Goal: Transaction & Acquisition: Purchase product/service

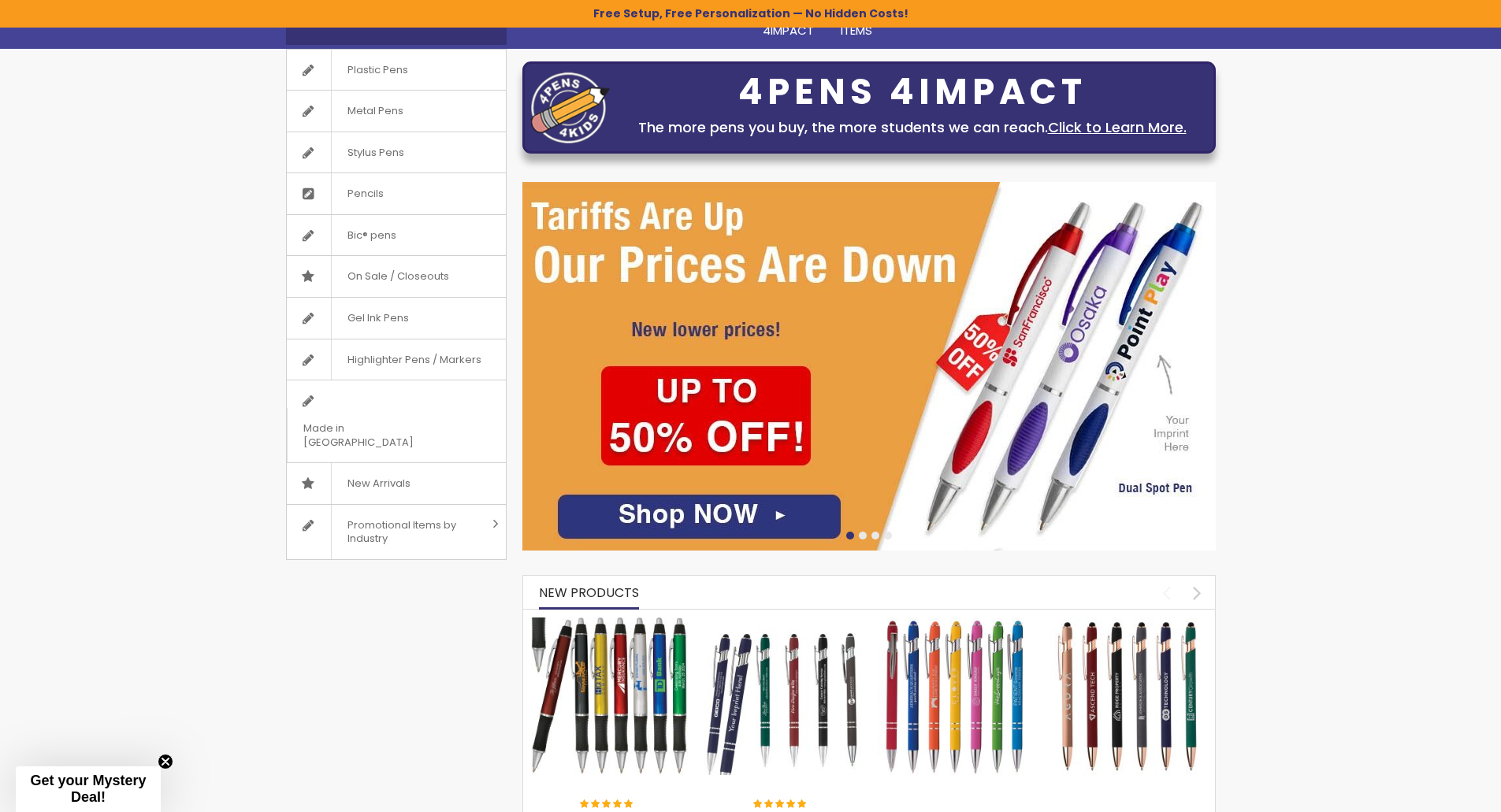
scroll to position [236, 0]
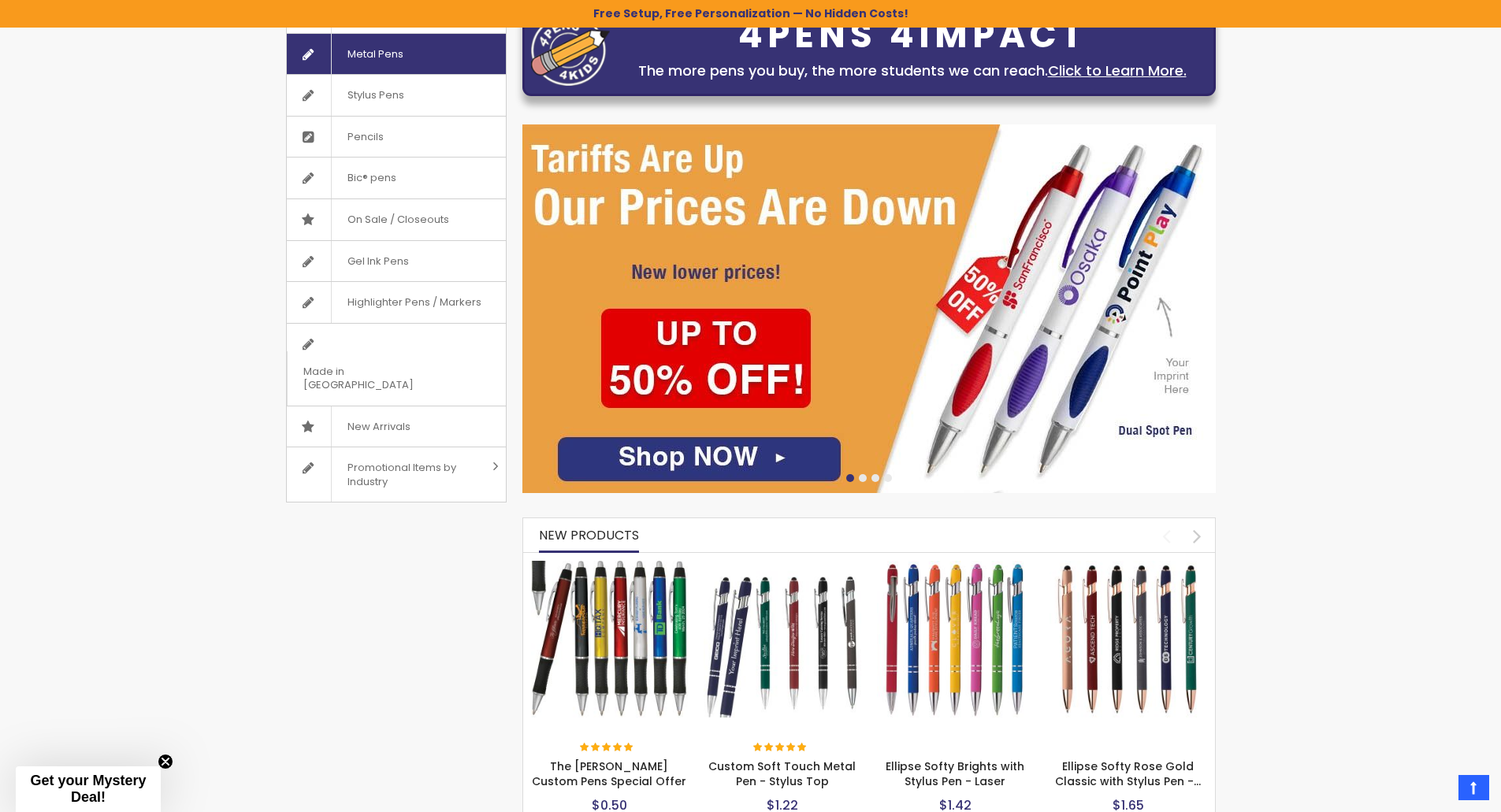
click at [426, 64] on link "Metal Pens" at bounding box center [396, 55] width 219 height 41
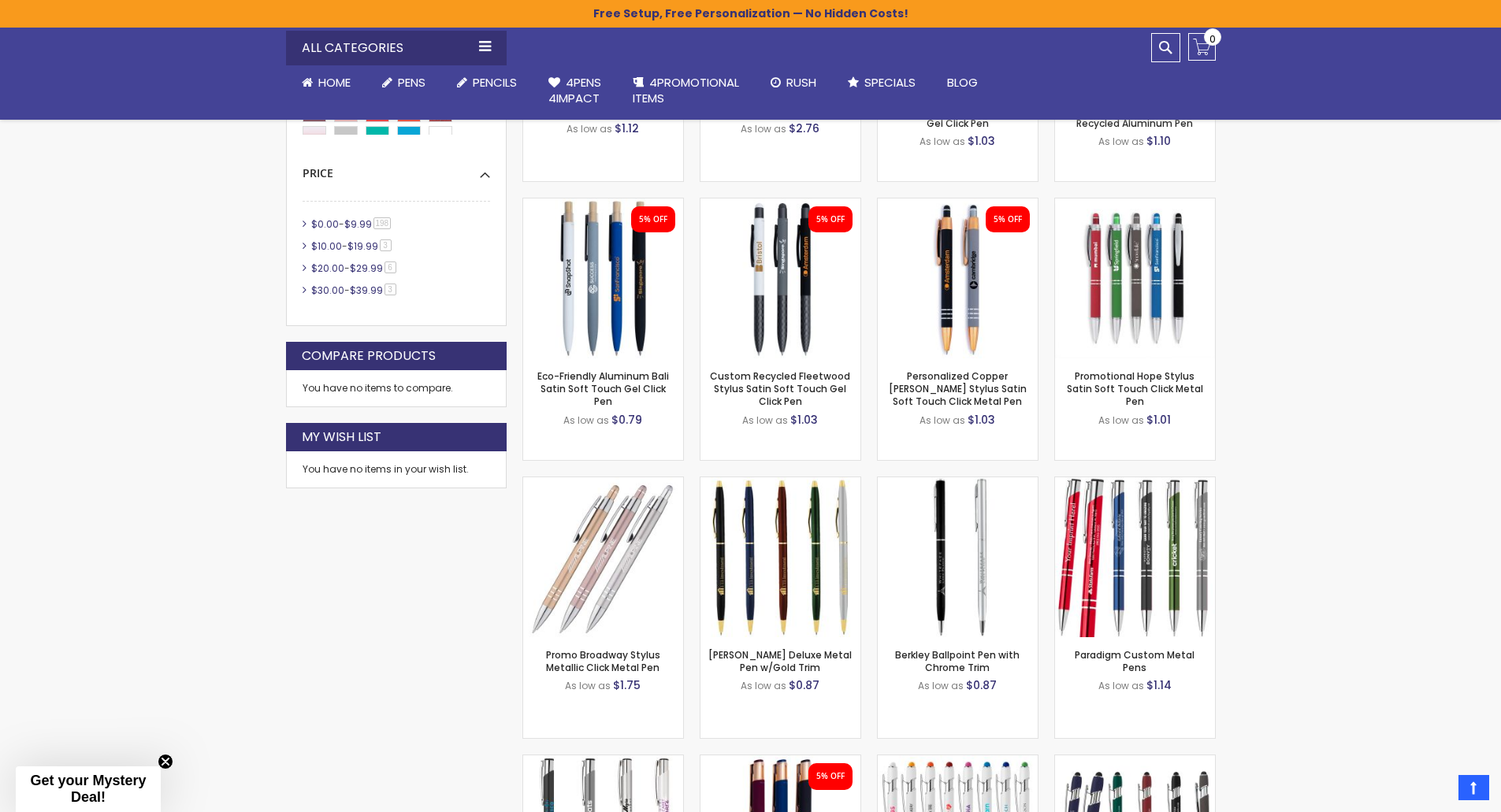
scroll to position [630, 0]
click at [981, 605] on div "- *** + Add to Cart" at bounding box center [957, 611] width 160 height 28
click at [951, 665] on link "Berkley Ballpoint Pen with Chrome Trim" at bounding box center [957, 660] width 124 height 26
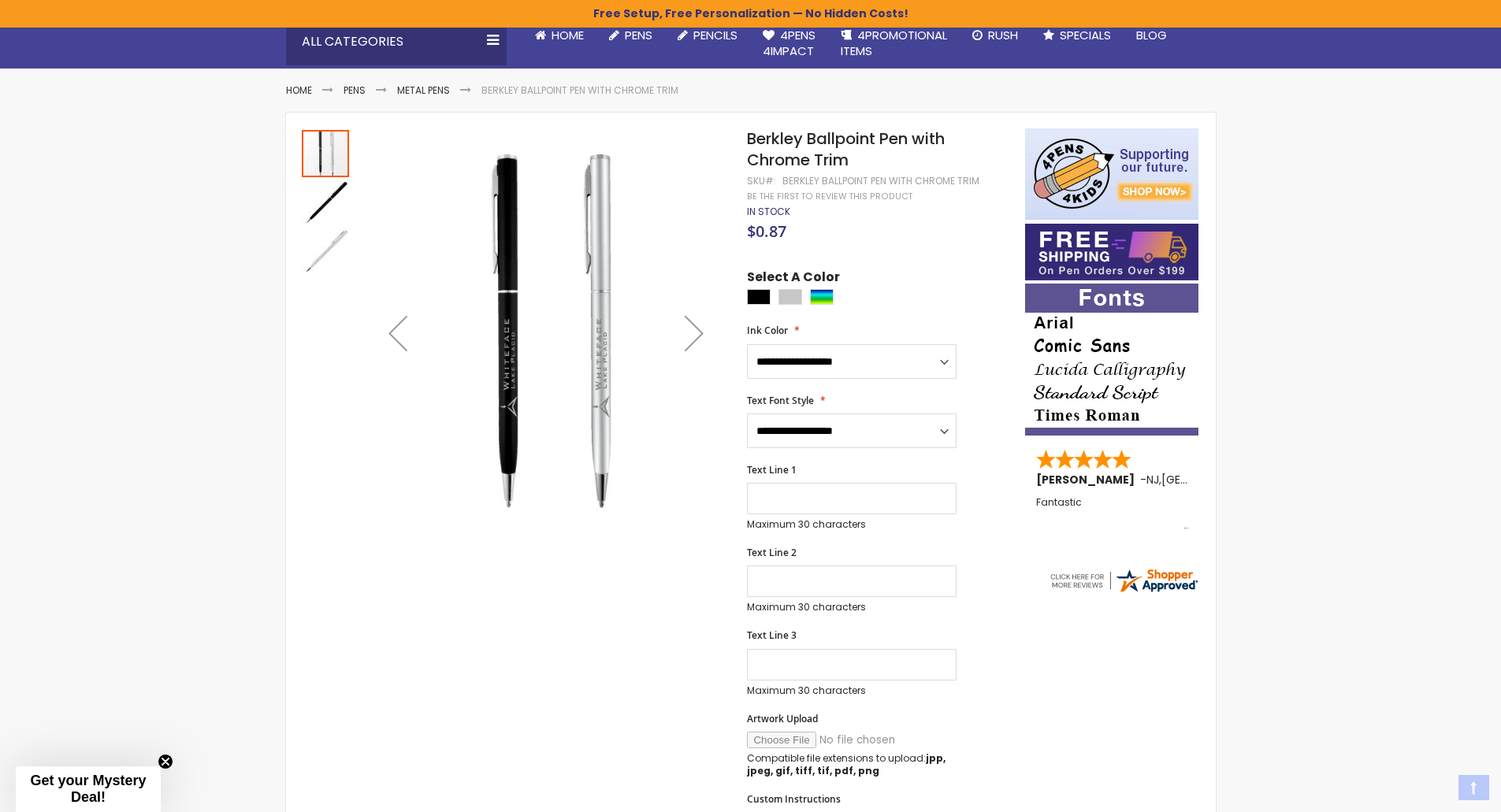
scroll to position [236, 0]
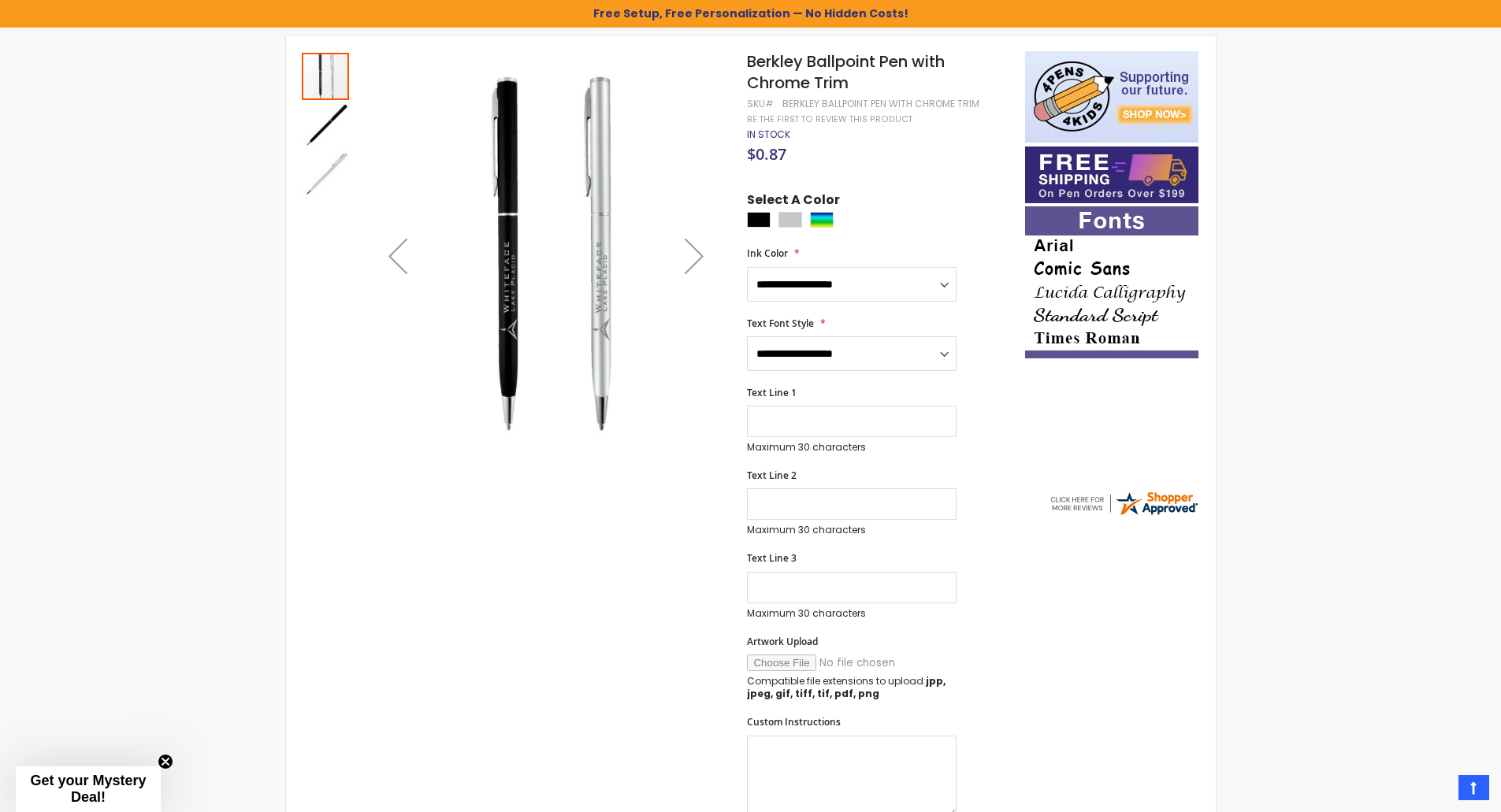
click at [703, 250] on div "Next" at bounding box center [694, 256] width 63 height 63
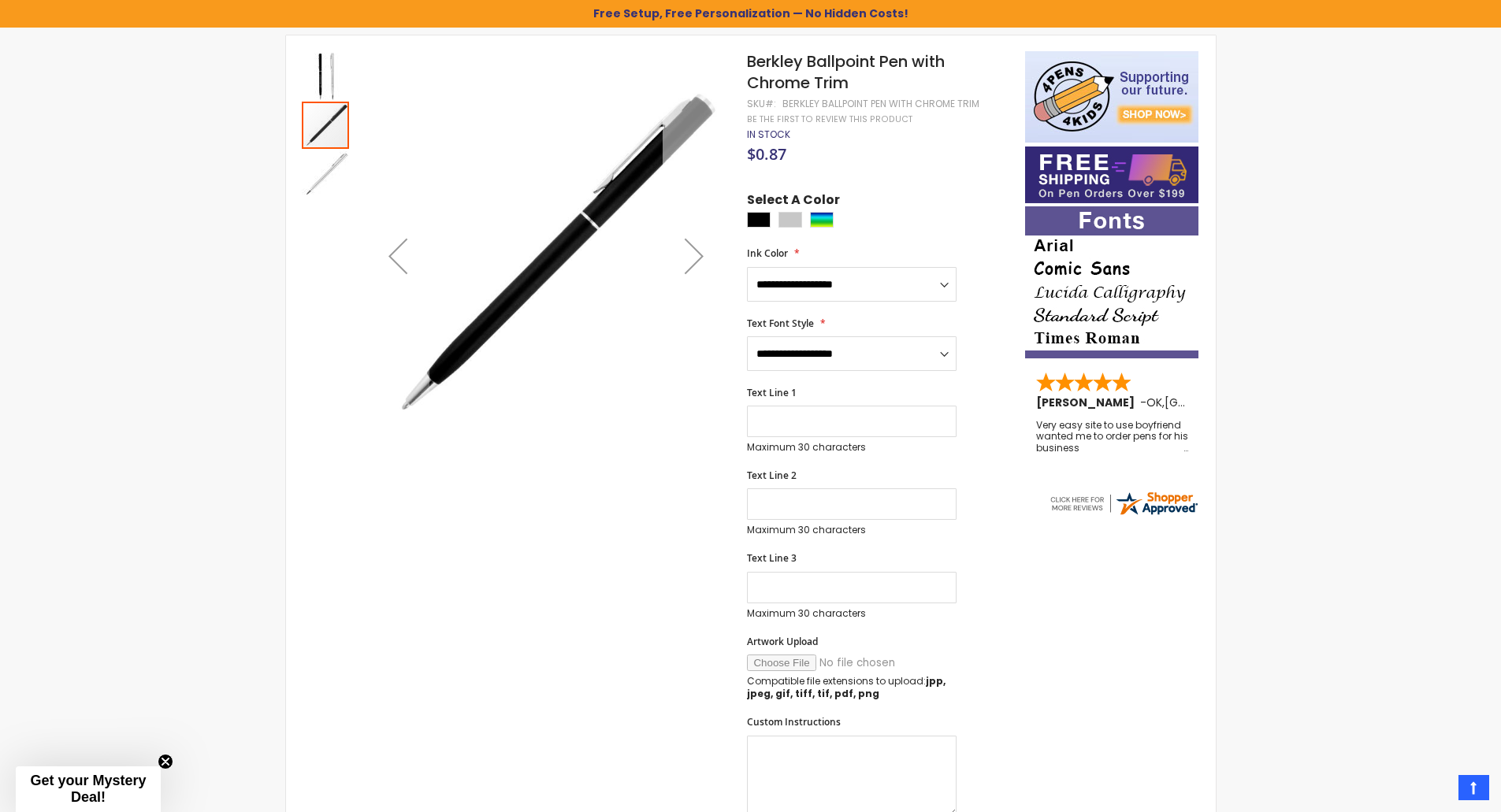
click at [703, 250] on div "Next" at bounding box center [694, 256] width 63 height 63
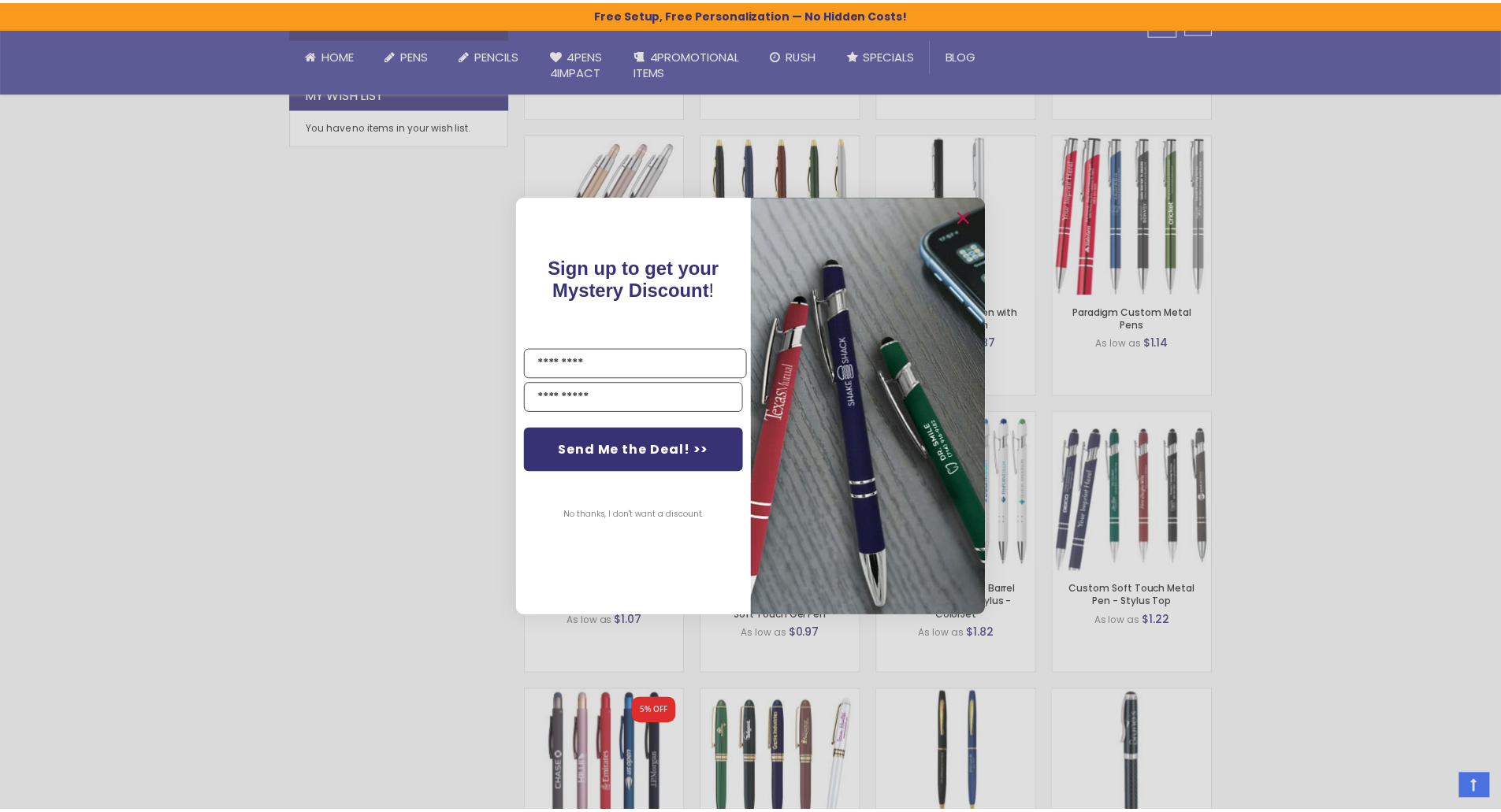
scroll to position [974, 0]
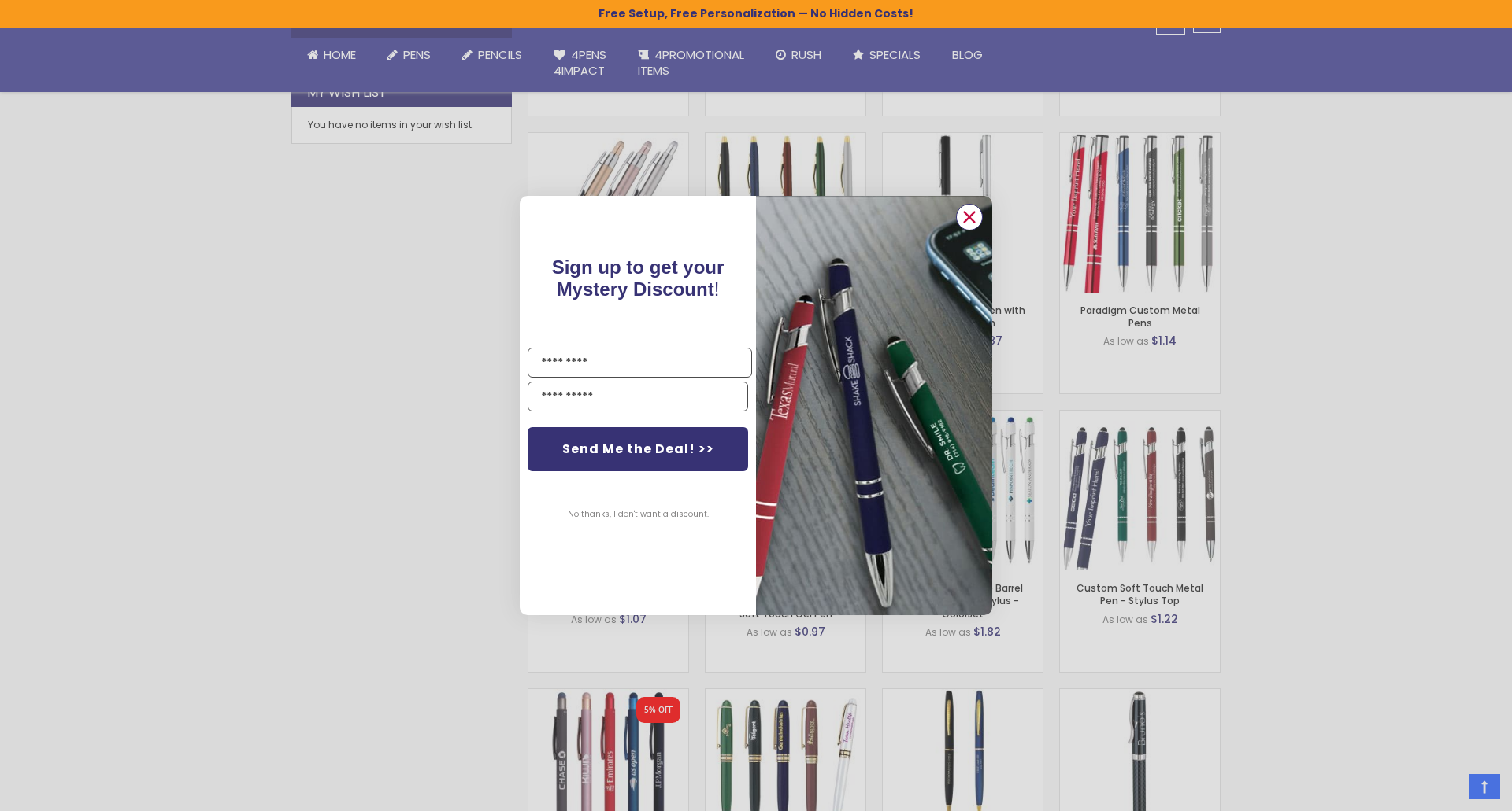
click at [966, 219] on circle "Close dialog" at bounding box center [969, 217] width 23 height 23
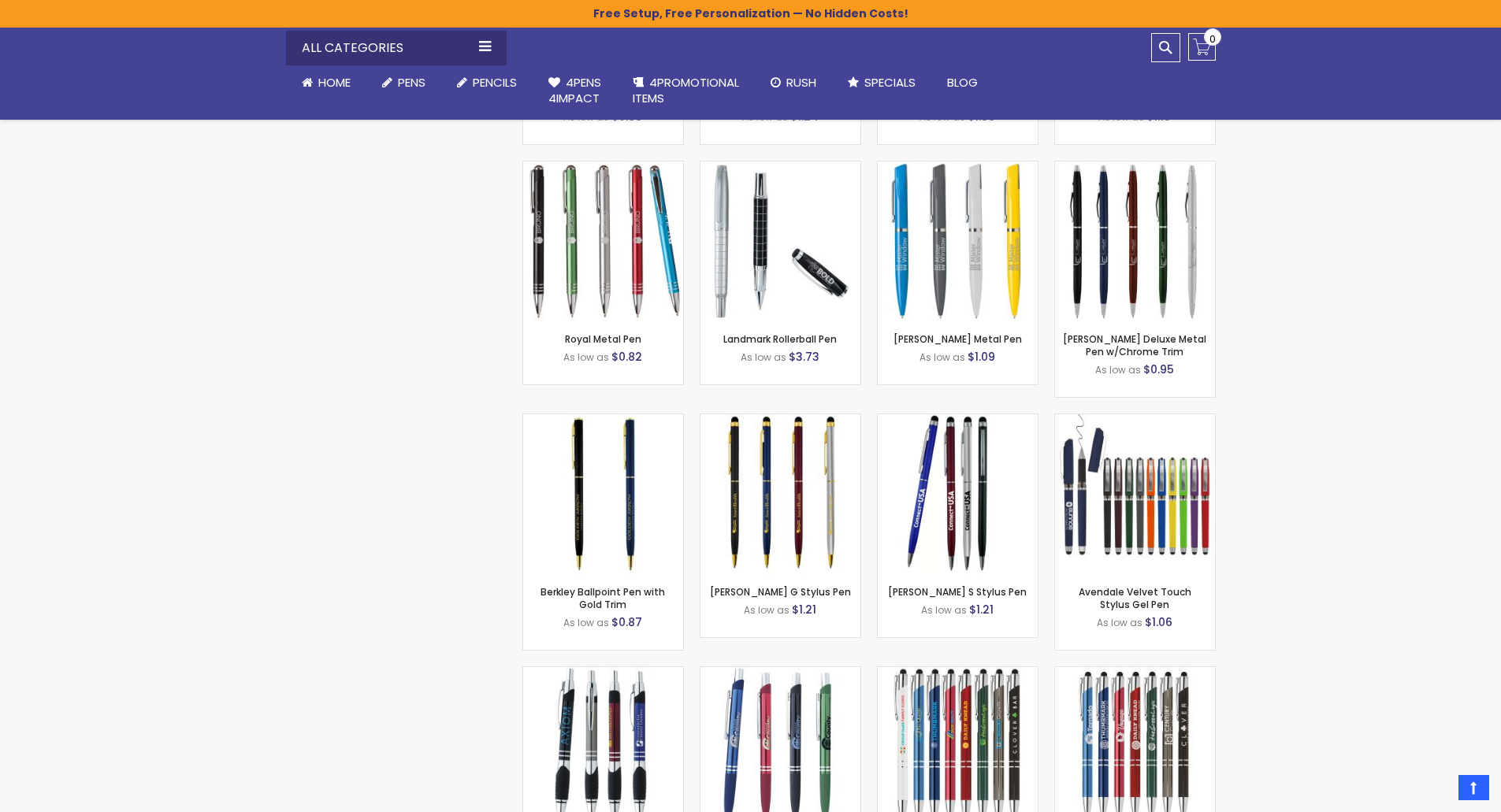
scroll to position [3495, 0]
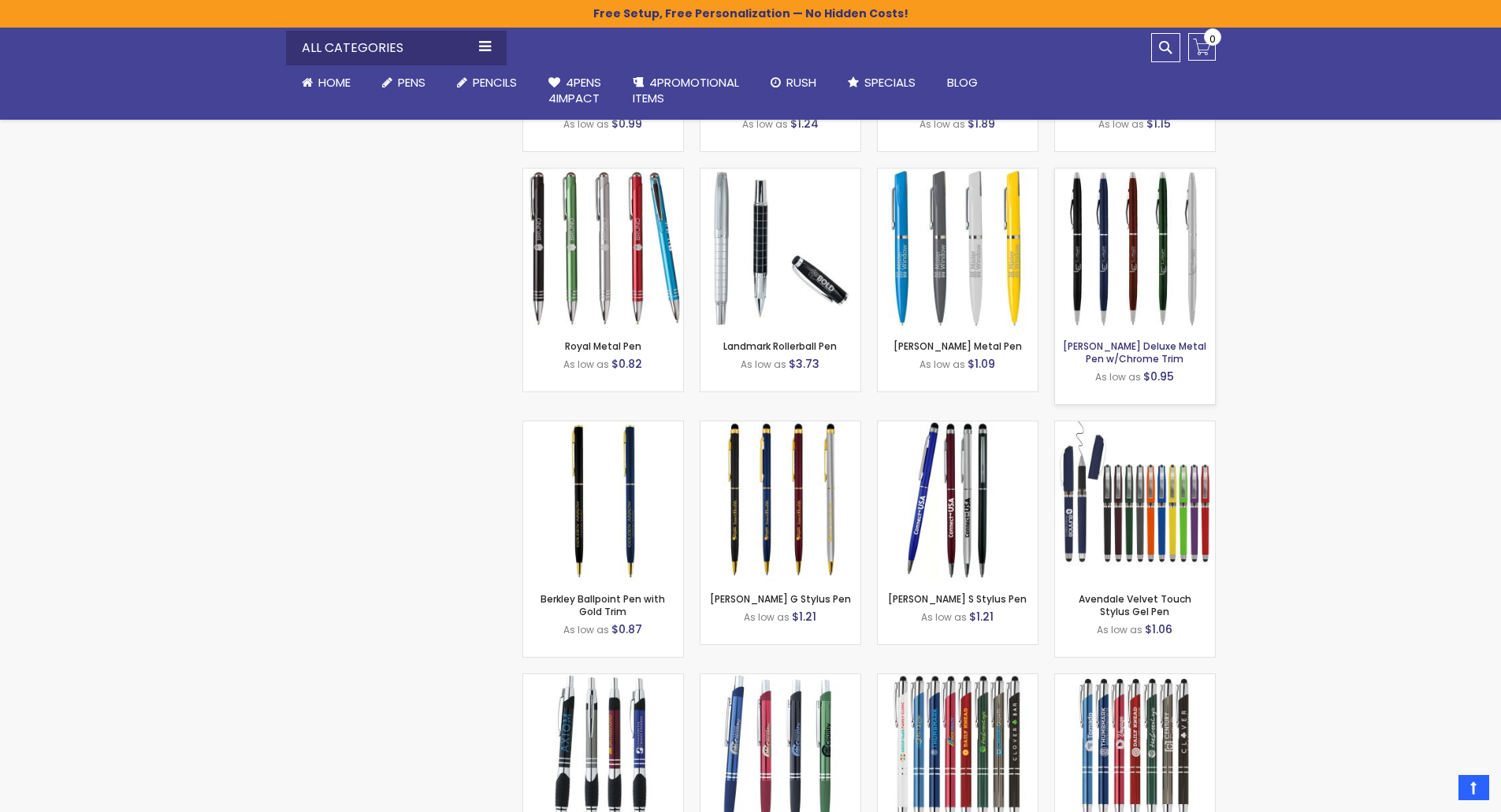
click at [1132, 352] on link "[PERSON_NAME] Deluxe Metal Pen w/Chrome Trim" at bounding box center [1135, 352] width 143 height 26
